Goal: Information Seeking & Learning: Learn about a topic

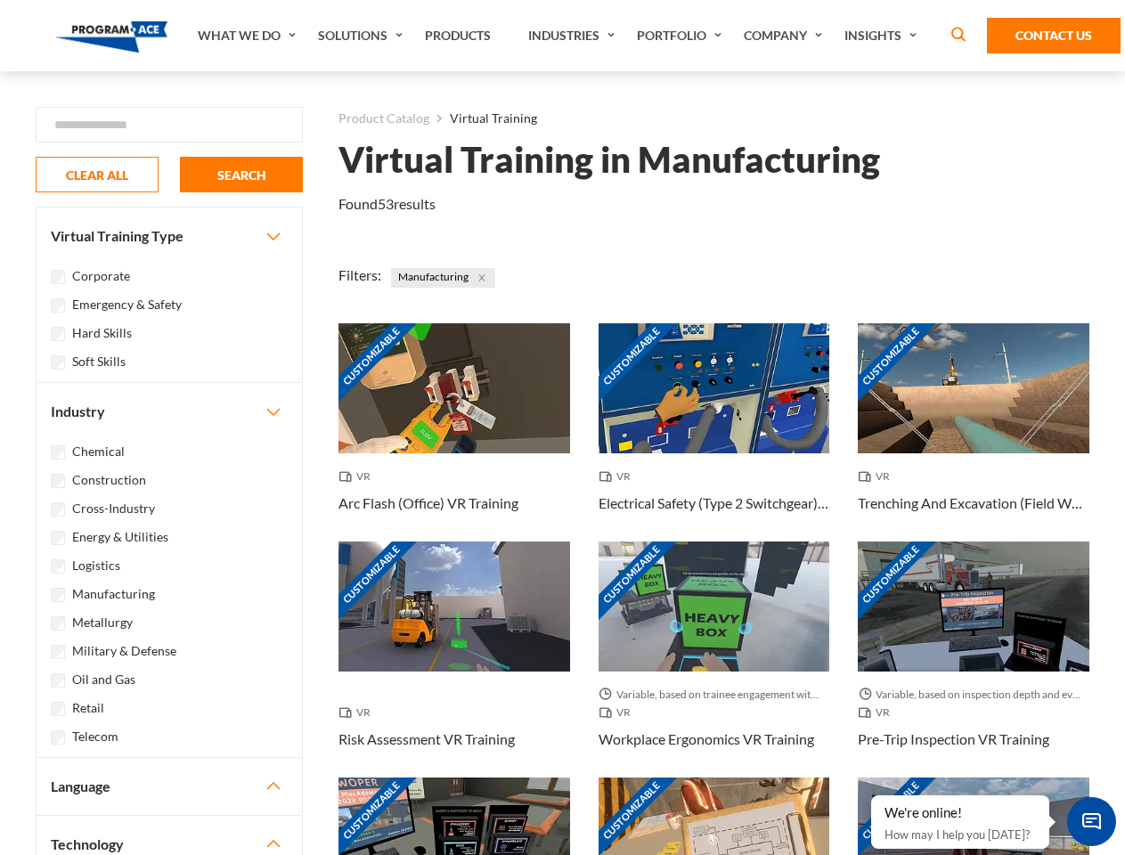
click at [249, 36] on link "What We Do" at bounding box center [249, 35] width 120 height 71
click at [363, 36] on link "Solutions" at bounding box center [362, 35] width 107 height 71
click at [574, 36] on link "Industries" at bounding box center [574, 35] width 109 height 71
click at [787, 36] on link "Company" at bounding box center [785, 35] width 101 height 71
click at [884, 36] on link "Insights" at bounding box center [883, 35] width 94 height 71
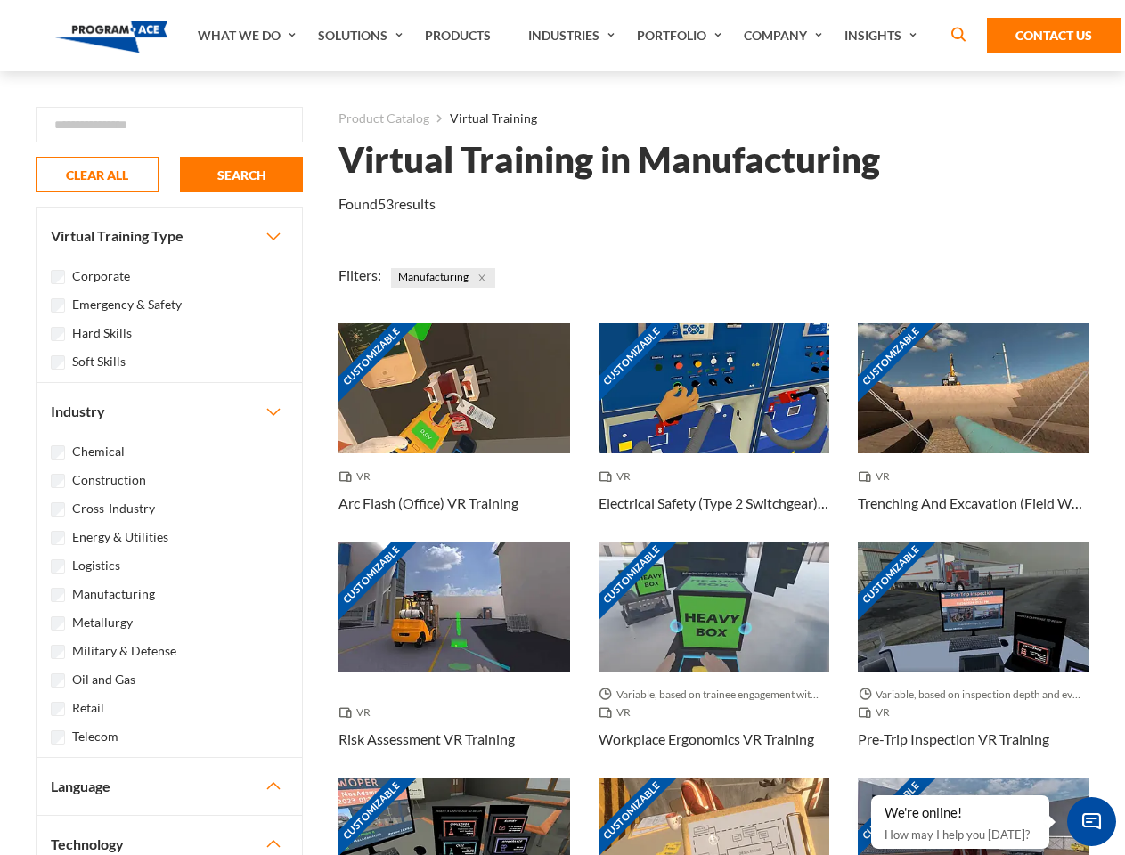
click at [0, 0] on div "Blog White Papers News" at bounding box center [0, 0] width 0 height 0
click at [0, 0] on strong "How Virtual Learning Can Enhance Workforce Productivity: A Guide for L&D Manage…" at bounding box center [0, 0] width 0 height 0
click at [1092, 822] on span "Minimize live chat window" at bounding box center [1092, 822] width 65 height 65
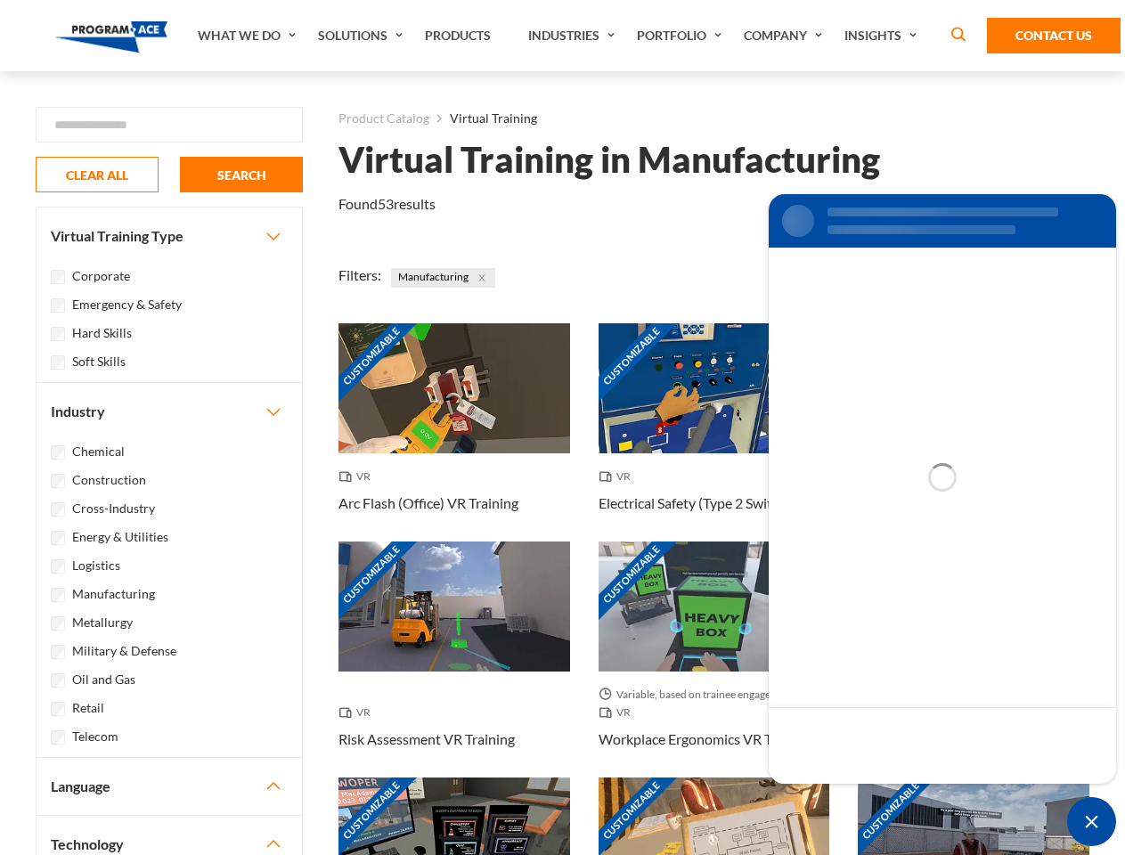
click at [872, 797] on div "Customizable" at bounding box center [974, 843] width 232 height 130
